Goal: Task Accomplishment & Management: Use online tool/utility

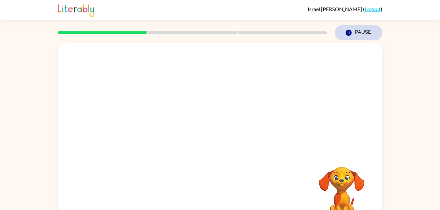
click at [362, 33] on button "Pause Pause" at bounding box center [359, 32] width 48 height 15
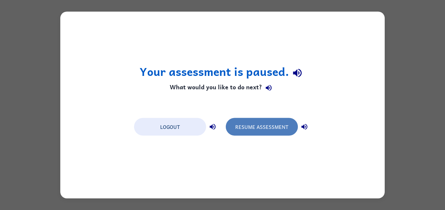
click at [276, 128] on button "Resume Assessment" at bounding box center [262, 127] width 72 height 18
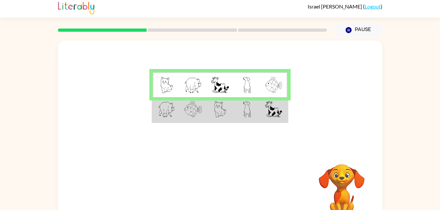
scroll to position [4, 0]
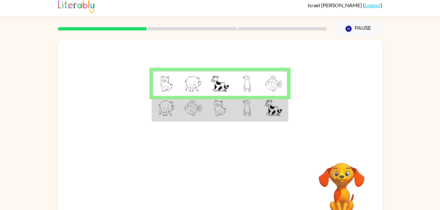
click at [266, 121] on td at bounding box center [274, 108] width 27 height 25
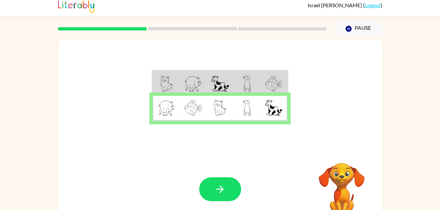
click at [205, 179] on div at bounding box center [220, 190] width 42 height 24
click at [233, 198] on button "button" at bounding box center [220, 190] width 42 height 24
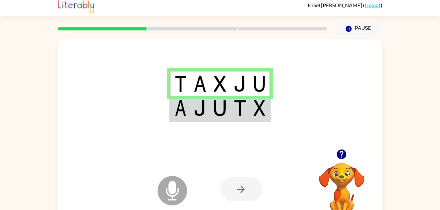
scroll to position [0, 0]
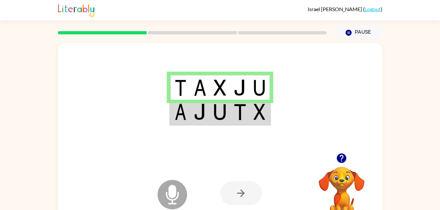
click at [176, 194] on icon "Microphone The Microphone is here when it is your turn to talk" at bounding box center [205, 203] width 98 height 49
click at [175, 200] on icon "Microphone The Microphone is here when it is your turn to talk" at bounding box center [205, 203] width 98 height 49
click at [223, 116] on img at bounding box center [220, 112] width 12 height 16
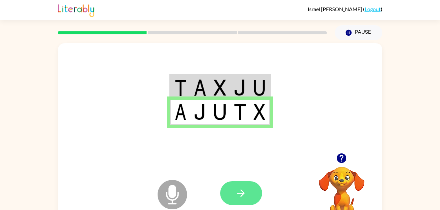
click at [245, 195] on icon "button" at bounding box center [240, 193] width 11 height 11
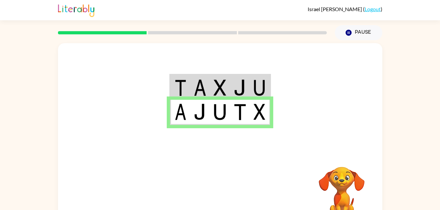
click at [277, 112] on div at bounding box center [220, 98] width 325 height 110
click at [253, 100] on td at bounding box center [260, 112] width 20 height 25
click at [269, 122] on td at bounding box center [260, 112] width 20 height 25
click at [261, 128] on div at bounding box center [220, 98] width 325 height 110
click at [269, 120] on td at bounding box center [260, 112] width 20 height 25
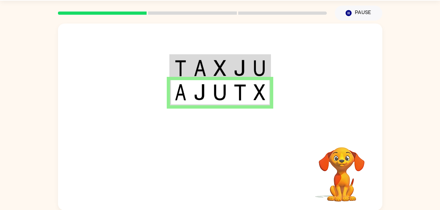
scroll to position [20, 0]
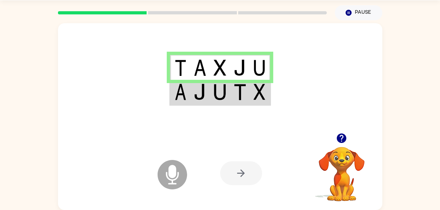
click at [167, 188] on icon at bounding box center [173, 175] width 30 height 30
click at [167, 173] on icon "Microphone The Microphone is here when it is your turn to talk" at bounding box center [205, 183] width 98 height 49
click at [236, 95] on img at bounding box center [240, 92] width 12 height 16
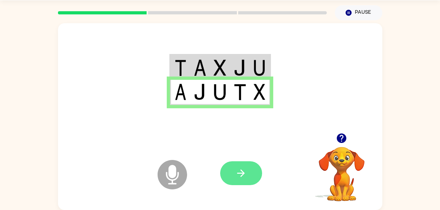
click at [246, 176] on icon "button" at bounding box center [240, 173] width 11 height 11
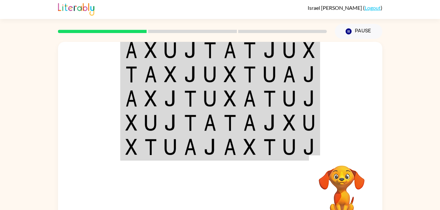
scroll to position [0, 0]
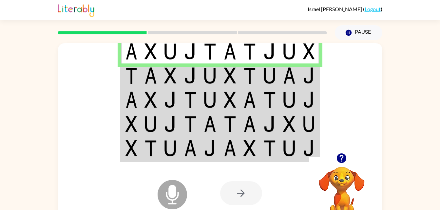
click at [247, 81] on img at bounding box center [250, 76] width 12 height 16
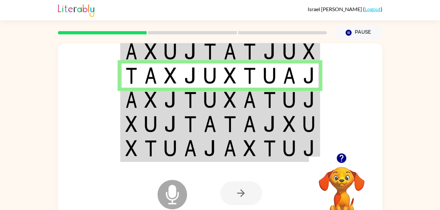
click at [244, 105] on img at bounding box center [250, 100] width 12 height 16
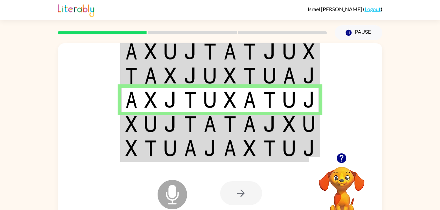
click at [268, 112] on td at bounding box center [270, 124] width 20 height 24
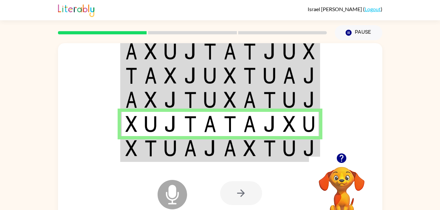
click at [132, 152] on img at bounding box center [132, 148] width 12 height 16
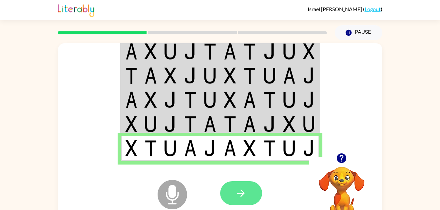
click at [248, 198] on button "button" at bounding box center [241, 194] width 42 height 24
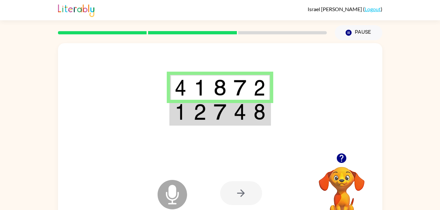
click at [229, 132] on div at bounding box center [220, 98] width 325 height 110
click at [230, 121] on td at bounding box center [240, 112] width 20 height 25
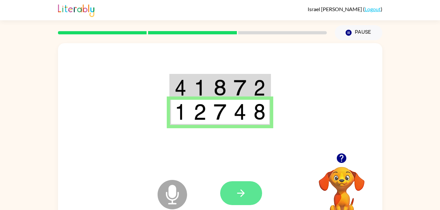
click at [255, 183] on button "button" at bounding box center [241, 194] width 42 height 24
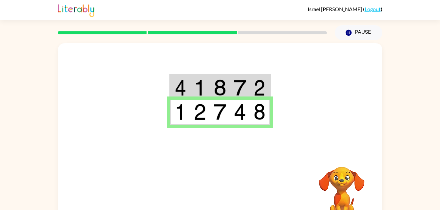
click at [267, 121] on td at bounding box center [260, 112] width 20 height 25
click at [16, 163] on div "Your browser must support playing .mp4 files to use Literably. Please try using…" at bounding box center [220, 135] width 440 height 190
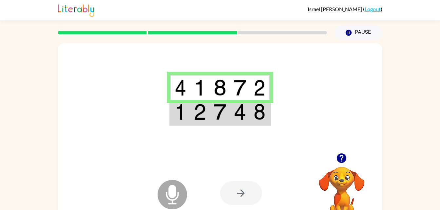
click at [245, 118] on img at bounding box center [240, 112] width 12 height 16
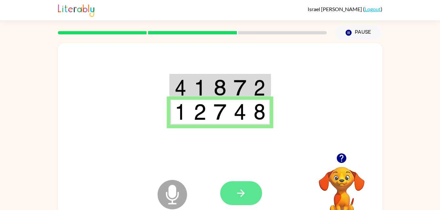
click at [247, 198] on button "button" at bounding box center [241, 194] width 42 height 24
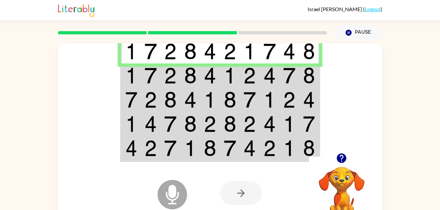
click at [214, 79] on img at bounding box center [210, 76] width 12 height 16
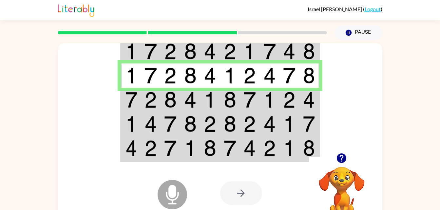
click at [182, 93] on td at bounding box center [191, 100] width 20 height 24
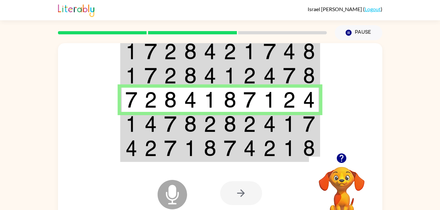
click at [180, 122] on td at bounding box center [171, 124] width 20 height 24
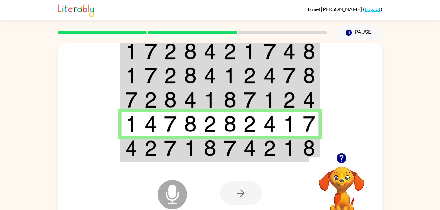
click at [254, 164] on div at bounding box center [268, 194] width 97 height 74
click at [247, 134] on td at bounding box center [250, 124] width 20 height 24
click at [251, 155] on img at bounding box center [250, 148] width 12 height 16
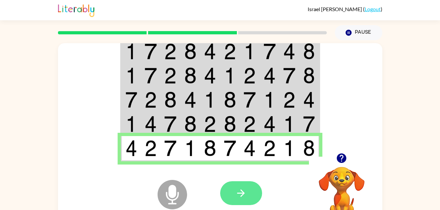
click at [239, 185] on button "button" at bounding box center [241, 194] width 42 height 24
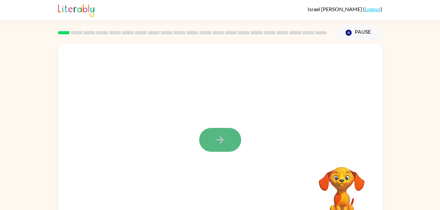
click at [219, 132] on button "button" at bounding box center [220, 140] width 42 height 24
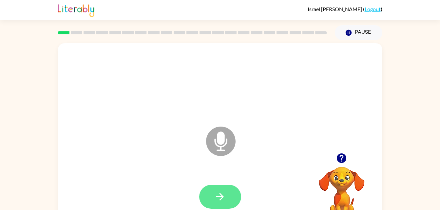
click at [220, 192] on icon "button" at bounding box center [219, 196] width 11 height 11
click at [232, 192] on button "button" at bounding box center [220, 197] width 42 height 24
click at [339, 158] on icon "button" at bounding box center [342, 159] width 10 height 10
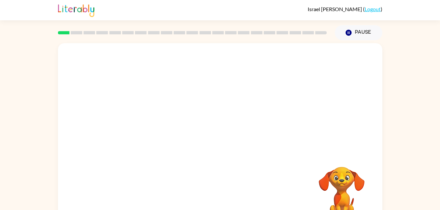
drag, startPoint x: 400, startPoint y: 162, endPoint x: 129, endPoint y: 54, distance: 291.1
click at [129, 54] on div "Your browser must support playing .mp4 files to use Literably. Please try using…" at bounding box center [220, 135] width 440 height 190
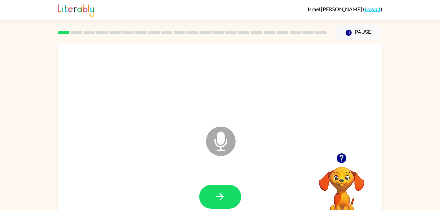
click at [219, 143] on icon "Microphone The Microphone is here when it is your turn to talk" at bounding box center [254, 149] width 98 height 49
click at [227, 204] on button "button" at bounding box center [220, 197] width 42 height 24
click at [219, 194] on icon "button" at bounding box center [219, 196] width 11 height 11
click at [227, 202] on button "button" at bounding box center [220, 197] width 42 height 24
click at [227, 204] on button "button" at bounding box center [220, 197] width 42 height 24
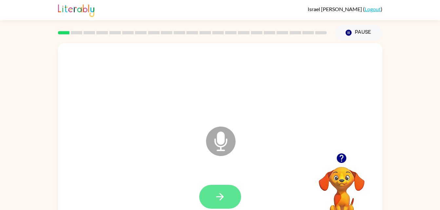
click at [200, 198] on button "button" at bounding box center [220, 197] width 42 height 24
click at [226, 186] on button "button" at bounding box center [220, 197] width 42 height 24
click at [233, 196] on button "button" at bounding box center [220, 197] width 42 height 24
click at [228, 203] on button "button" at bounding box center [220, 197] width 42 height 24
click at [229, 205] on button "button" at bounding box center [220, 197] width 42 height 24
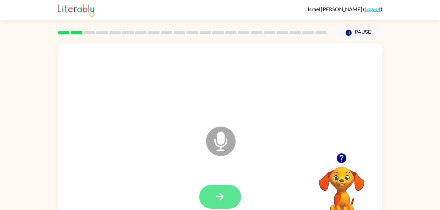
click at [225, 209] on button "button" at bounding box center [220, 197] width 42 height 24
click at [230, 198] on button "button" at bounding box center [220, 197] width 42 height 24
click at [215, 191] on icon "button" at bounding box center [219, 196] width 11 height 11
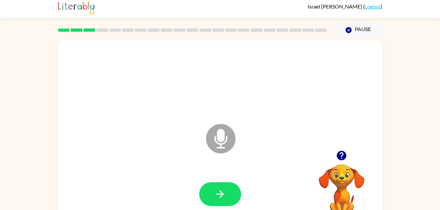
scroll to position [3, 0]
click at [216, 203] on button "button" at bounding box center [220, 194] width 42 height 24
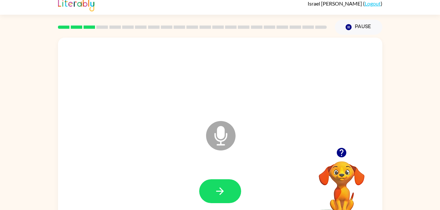
scroll to position [5, 0]
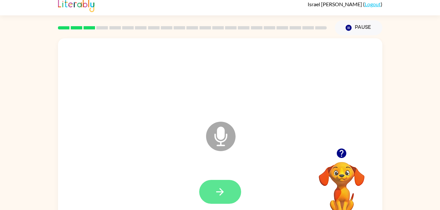
click at [223, 188] on icon "button" at bounding box center [219, 192] width 11 height 11
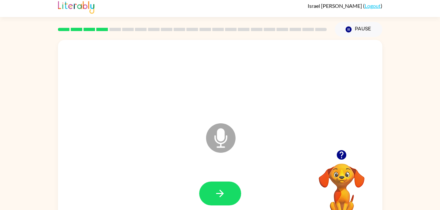
scroll to position [1, 0]
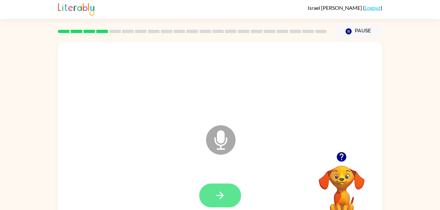
click at [218, 187] on button "button" at bounding box center [220, 196] width 42 height 24
click at [229, 196] on button "button" at bounding box center [220, 196] width 42 height 24
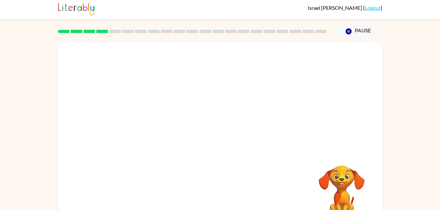
click at [381, 174] on div at bounding box center [220, 135] width 325 height 187
click at [335, 176] on video "Your browser must support playing .mp4 files to use Literably. Please try using…" at bounding box center [342, 189] width 66 height 66
click at [343, 190] on video "Your browser must support playing .mp4 files to use Literably. Please try using…" at bounding box center [342, 189] width 66 height 66
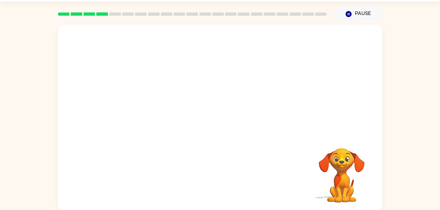
scroll to position [20, 0]
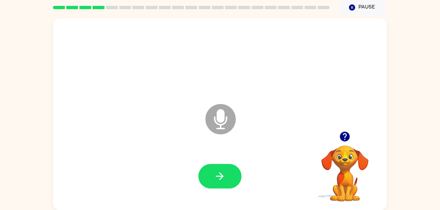
click at [346, 179] on video "Your browser must support playing .mp4 files to use Literably. Please try using…" at bounding box center [342, 170] width 66 height 66
click at [209, 169] on button "button" at bounding box center [220, 177] width 42 height 24
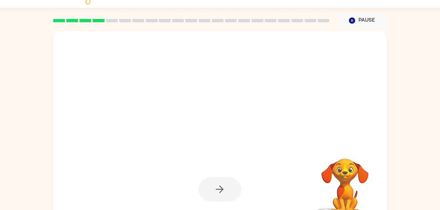
scroll to position [0, 0]
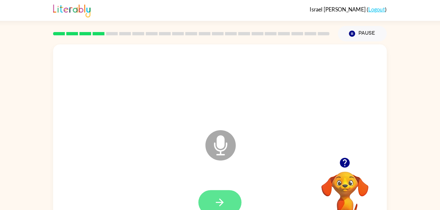
click at [218, 191] on button "button" at bounding box center [220, 197] width 42 height 24
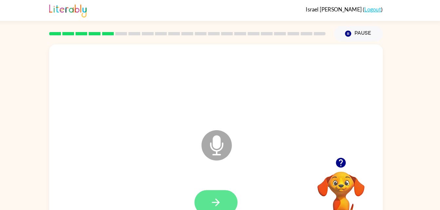
click at [210, 192] on button "button" at bounding box center [220, 197] width 42 height 24
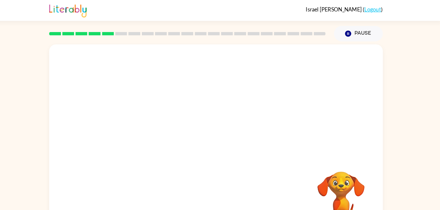
drag, startPoint x: 338, startPoint y: 138, endPoint x: 348, endPoint y: 149, distance: 14.8
click at [348, 149] on div at bounding box center [220, 136] width 325 height 187
click at [351, 181] on video "Your browser must support playing .mp4 files to use Literably. Please try using…" at bounding box center [342, 190] width 66 height 66
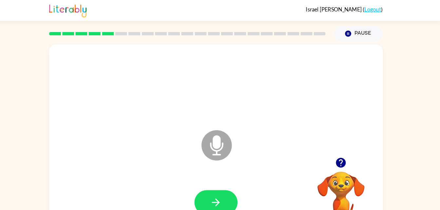
drag, startPoint x: 351, startPoint y: 181, endPoint x: 223, endPoint y: 212, distance: 131.8
click at [223, 210] on html "[PERSON_NAME] ( Logout ) Pause Pause Microphone The Microphone is here when it …" at bounding box center [220, 115] width 440 height 230
click at [212, 196] on button "button" at bounding box center [220, 197] width 42 height 24
click at [230, 200] on button "button" at bounding box center [220, 197] width 42 height 24
click at [229, 195] on button "button" at bounding box center [220, 197] width 42 height 24
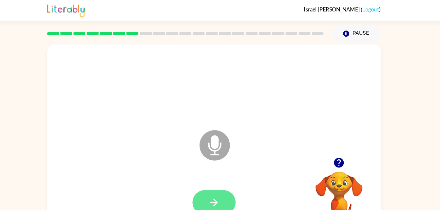
click at [228, 200] on button "button" at bounding box center [220, 197] width 42 height 24
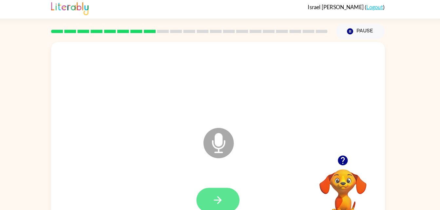
click at [235, 193] on button "button" at bounding box center [220, 197] width 42 height 24
click at [226, 198] on button "button" at bounding box center [220, 197] width 42 height 24
click at [229, 199] on button "button" at bounding box center [220, 197] width 42 height 24
click at [219, 198] on icon "button" at bounding box center [219, 196] width 11 height 11
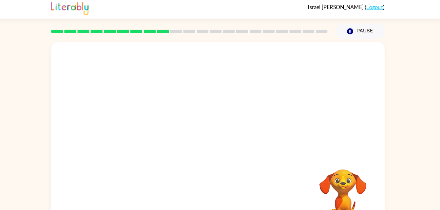
click at [424, 183] on div "Your browser must support playing .mp4 files to use Literably. Please try using…" at bounding box center [220, 135] width 440 height 190
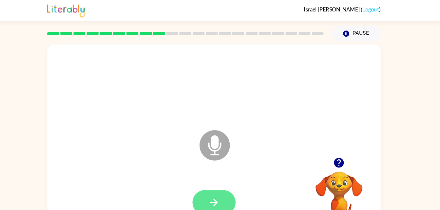
click at [223, 197] on icon "button" at bounding box center [220, 197] width 8 height 8
click at [213, 193] on button "button" at bounding box center [220, 197] width 42 height 24
click at [213, 196] on button "button" at bounding box center [220, 197] width 42 height 24
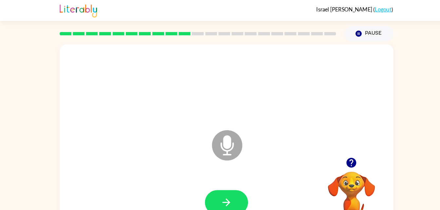
click at [78, 69] on div at bounding box center [220, 83] width 311 height 54
click at [222, 195] on icon "button" at bounding box center [219, 196] width 11 height 11
click at [232, 200] on button "button" at bounding box center [220, 197] width 42 height 24
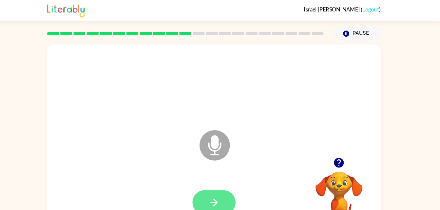
click at [209, 191] on button "button" at bounding box center [220, 197] width 42 height 24
click at [167, 187] on div at bounding box center [220, 197] width 311 height 54
click at [228, 194] on button "button" at bounding box center [220, 197] width 42 height 24
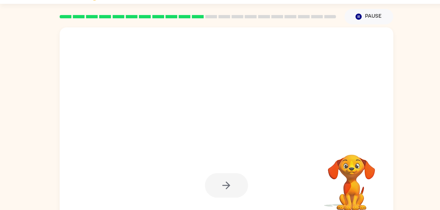
scroll to position [20, 0]
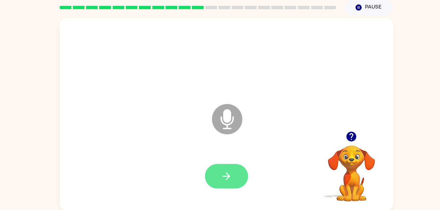
click at [213, 182] on button "button" at bounding box center [220, 177] width 42 height 24
click at [221, 171] on icon "button" at bounding box center [219, 176] width 11 height 11
click at [219, 173] on icon "button" at bounding box center [219, 176] width 11 height 11
click at [207, 169] on button "button" at bounding box center [220, 177] width 42 height 24
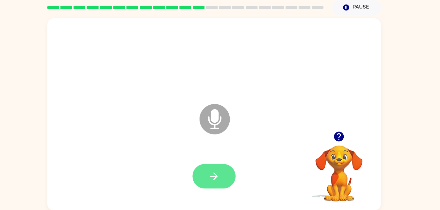
click at [203, 178] on button "button" at bounding box center [220, 177] width 42 height 24
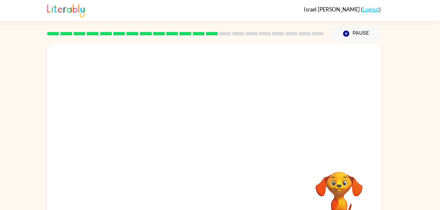
scroll to position [16, 0]
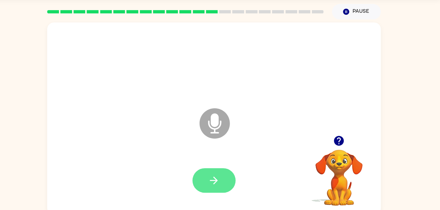
click at [235, 183] on button "button" at bounding box center [220, 181] width 42 height 24
click at [227, 174] on button "button" at bounding box center [220, 181] width 42 height 24
click at [223, 173] on button "button" at bounding box center [220, 181] width 42 height 24
click at [222, 179] on icon "button" at bounding box center [219, 181] width 11 height 11
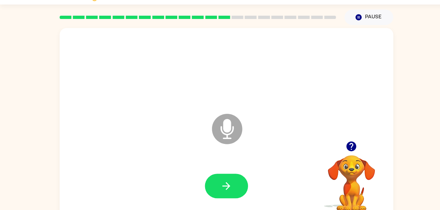
scroll to position [14, 0]
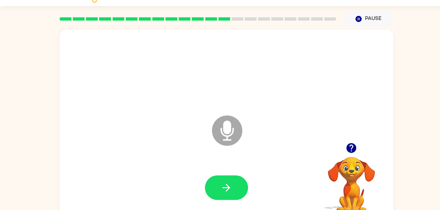
click at [243, 203] on div at bounding box center [220, 183] width 311 height 54
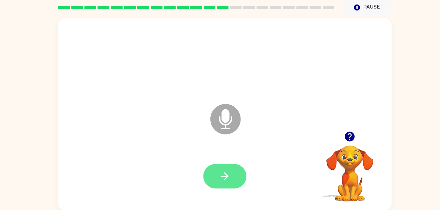
click at [225, 175] on icon "button" at bounding box center [219, 176] width 11 height 11
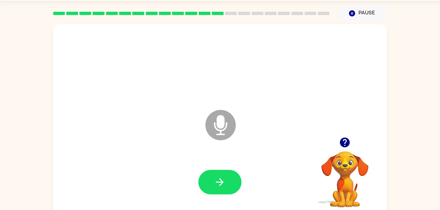
scroll to position [19, 0]
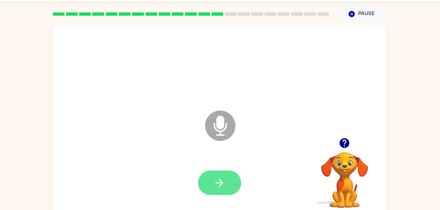
click at [225, 179] on icon "button" at bounding box center [219, 177] width 11 height 11
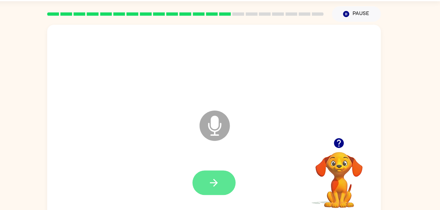
click at [236, 171] on button "button" at bounding box center [220, 178] width 42 height 24
click at [228, 177] on button "button" at bounding box center [220, 178] width 42 height 24
click at [223, 200] on div at bounding box center [220, 178] width 311 height 54
click at [217, 188] on button "button" at bounding box center [220, 178] width 42 height 24
click at [222, 182] on icon "button" at bounding box center [219, 177] width 11 height 11
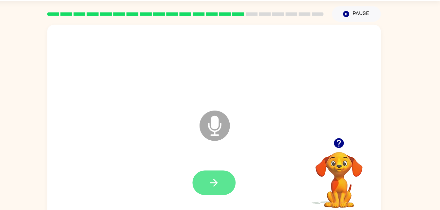
click at [232, 178] on button "button" at bounding box center [220, 178] width 42 height 24
click at [221, 182] on icon "button" at bounding box center [219, 177] width 11 height 11
click at [202, 166] on div at bounding box center [220, 178] width 42 height 24
click at [209, 196] on div at bounding box center [220, 178] width 311 height 54
click at [201, 179] on button "button" at bounding box center [220, 178] width 42 height 24
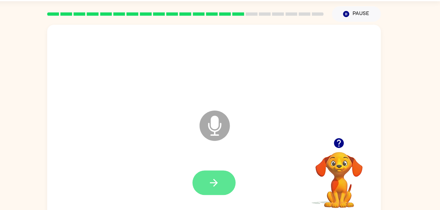
click at [213, 176] on button "button" at bounding box center [220, 178] width 42 height 24
click at [225, 178] on icon "button" at bounding box center [219, 177] width 11 height 11
click at [208, 167] on button "button" at bounding box center [220, 178] width 42 height 24
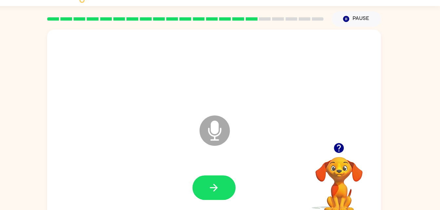
scroll to position [14, 0]
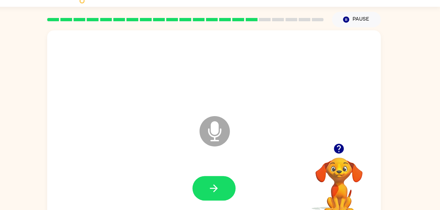
click at [205, 183] on button "button" at bounding box center [220, 183] width 42 height 24
click at [206, 179] on div at bounding box center [220, 183] width 42 height 24
click at [233, 185] on button "button" at bounding box center [220, 183] width 42 height 24
click at [218, 185] on icon "button" at bounding box center [219, 183] width 11 height 11
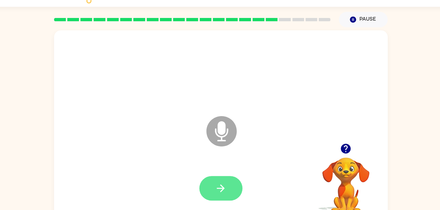
click at [219, 183] on icon "button" at bounding box center [220, 184] width 8 height 8
click at [214, 194] on button "button" at bounding box center [220, 183] width 42 height 24
click at [218, 182] on icon "button" at bounding box center [219, 183] width 11 height 11
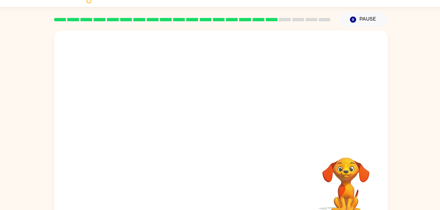
drag, startPoint x: 218, startPoint y: 182, endPoint x: 174, endPoint y: 180, distance: 43.7
click at [174, 180] on div at bounding box center [220, 184] width 311 height 54
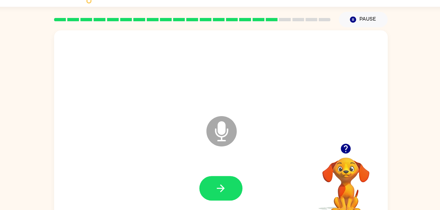
click at [247, 202] on div at bounding box center [220, 184] width 311 height 54
click at [232, 179] on button "button" at bounding box center [220, 183] width 42 height 24
click at [221, 178] on icon "button" at bounding box center [219, 183] width 11 height 11
click at [207, 185] on button "button" at bounding box center [220, 183] width 42 height 24
click at [227, 176] on button "button" at bounding box center [220, 183] width 42 height 24
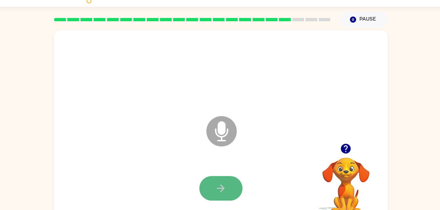
click at [227, 176] on button "button" at bounding box center [220, 183] width 42 height 24
click at [226, 172] on button "button" at bounding box center [220, 183] width 42 height 24
click at [226, 174] on button "button" at bounding box center [220, 183] width 42 height 24
click at [231, 183] on button "button" at bounding box center [220, 183] width 42 height 24
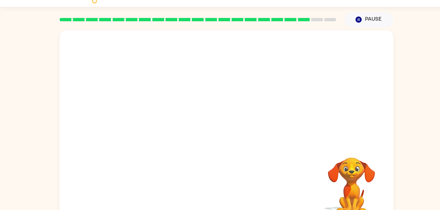
click at [303, 29] on div at bounding box center [192, 19] width 277 height 23
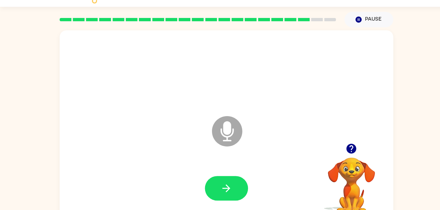
click at [303, 27] on div at bounding box center [192, 19] width 277 height 23
click at [303, 22] on div at bounding box center [192, 19] width 277 height 23
click at [303, 20] on rect at bounding box center [308, 18] width 11 height 3
click at [308, 26] on div at bounding box center [192, 19] width 277 height 23
click at [308, 18] on rect at bounding box center [308, 18] width 11 height 3
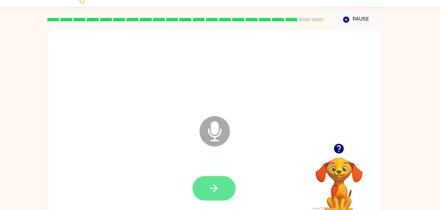
click at [237, 188] on button "button" at bounding box center [220, 183] width 42 height 24
click at [224, 183] on icon "button" at bounding box center [219, 183] width 11 height 11
drag, startPoint x: 224, startPoint y: 183, endPoint x: 221, endPoint y: 180, distance: 4.3
drag, startPoint x: 221, startPoint y: 180, endPoint x: 213, endPoint y: 184, distance: 8.1
click at [213, 184] on button "button" at bounding box center [220, 183] width 42 height 24
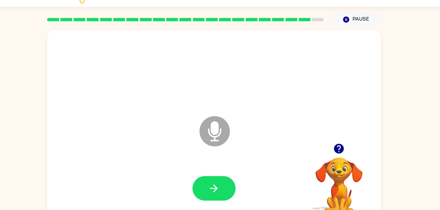
click at [228, 139] on icon at bounding box center [221, 128] width 30 height 30
click at [225, 181] on icon "button" at bounding box center [219, 183] width 11 height 11
click at [220, 178] on icon "button" at bounding box center [219, 183] width 11 height 11
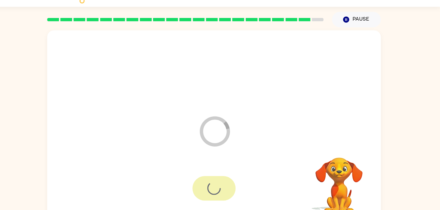
scroll to position [8, 0]
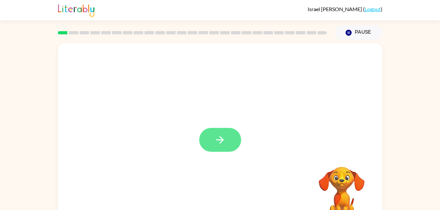
click at [221, 144] on icon "button" at bounding box center [219, 139] width 11 height 11
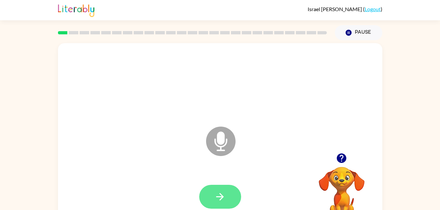
click at [205, 197] on button "button" at bounding box center [220, 197] width 42 height 24
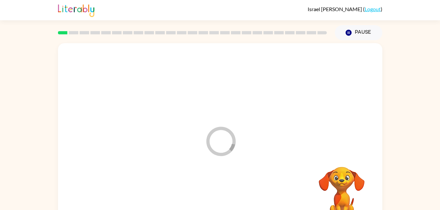
click at [225, 206] on div at bounding box center [220, 197] width 311 height 54
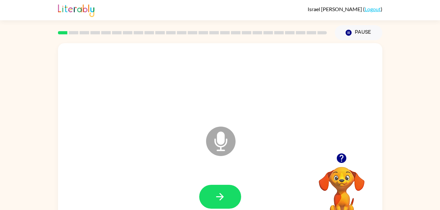
click at [196, 183] on div at bounding box center [220, 197] width 311 height 54
click at [211, 203] on button "button" at bounding box center [220, 197] width 42 height 24
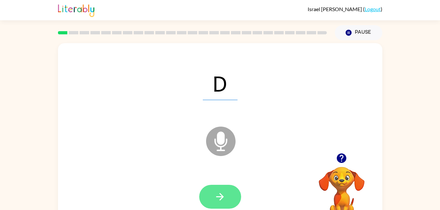
click at [233, 204] on button "button" at bounding box center [220, 197] width 42 height 24
click at [230, 198] on button "button" at bounding box center [220, 197] width 42 height 24
click at [223, 198] on icon "button" at bounding box center [219, 196] width 11 height 11
click at [236, 194] on button "button" at bounding box center [220, 197] width 42 height 24
click at [224, 201] on icon "button" at bounding box center [219, 196] width 11 height 11
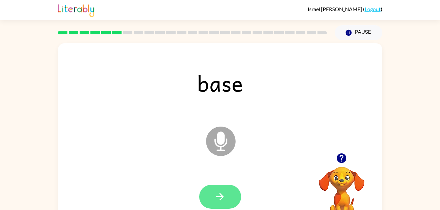
click at [212, 188] on button "button" at bounding box center [220, 197] width 42 height 24
click at [218, 201] on icon "button" at bounding box center [219, 196] width 11 height 11
click at [210, 192] on button "button" at bounding box center [220, 197] width 42 height 24
click at [229, 200] on button "button" at bounding box center [220, 197] width 42 height 24
click at [231, 206] on button "button" at bounding box center [220, 197] width 42 height 24
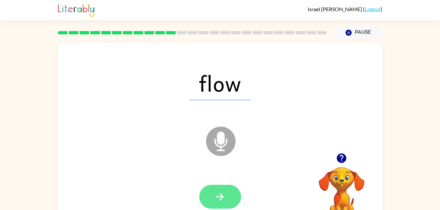
click at [234, 195] on button "button" at bounding box center [220, 197] width 42 height 24
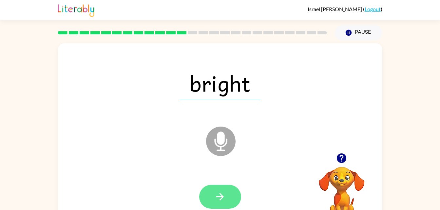
click at [226, 185] on button "button" at bounding box center [220, 197] width 42 height 24
click at [229, 199] on button "button" at bounding box center [220, 197] width 42 height 24
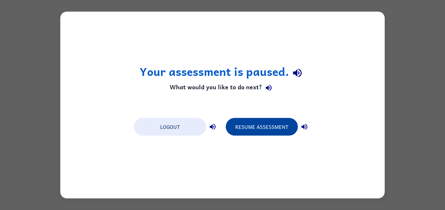
click at [276, 135] on button "Resume Assessment" at bounding box center [262, 127] width 72 height 18
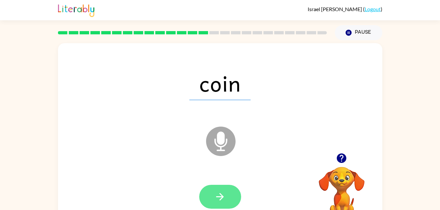
click at [241, 199] on button "button" at bounding box center [220, 197] width 42 height 24
click at [215, 192] on icon "button" at bounding box center [219, 196] width 11 height 11
click at [213, 197] on button "button" at bounding box center [220, 197] width 42 height 24
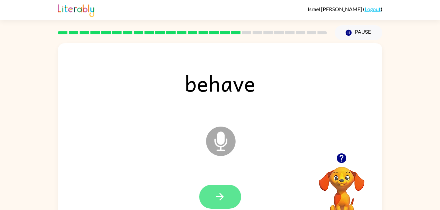
click at [221, 197] on icon "button" at bounding box center [220, 197] width 8 height 8
click at [228, 198] on button "button" at bounding box center [220, 197] width 42 height 24
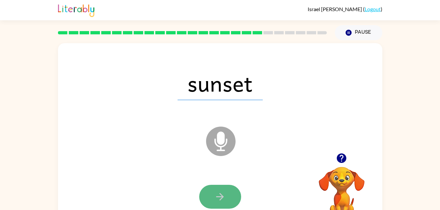
click at [226, 195] on icon "button" at bounding box center [219, 196] width 11 height 11
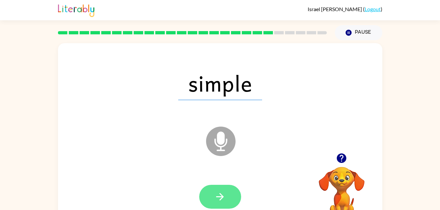
click at [216, 204] on button "button" at bounding box center [220, 197] width 42 height 24
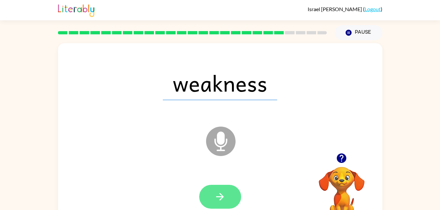
click at [217, 201] on icon "button" at bounding box center [219, 196] width 11 height 11
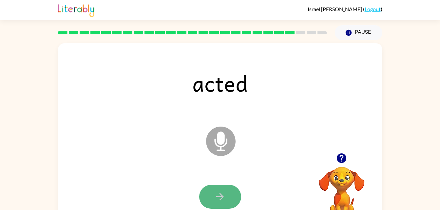
click at [221, 199] on icon "button" at bounding box center [220, 197] width 8 height 8
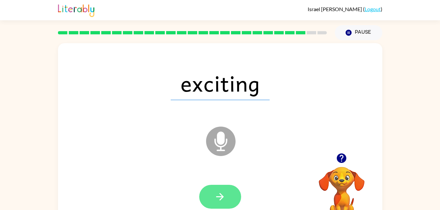
click at [223, 206] on button "button" at bounding box center [220, 197] width 42 height 24
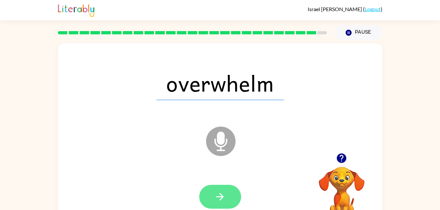
click at [221, 205] on button "button" at bounding box center [220, 197] width 42 height 24
